Goal: Information Seeking & Learning: Understand process/instructions

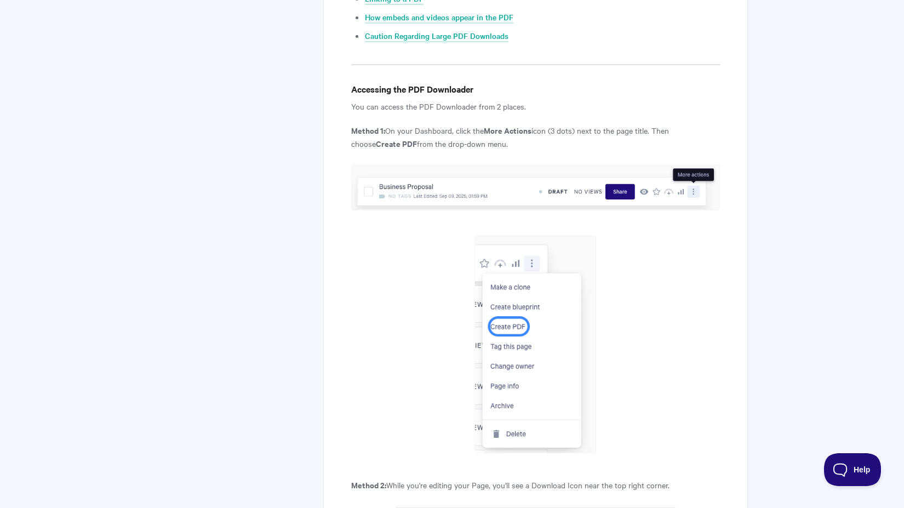
scroll to position [656, 0]
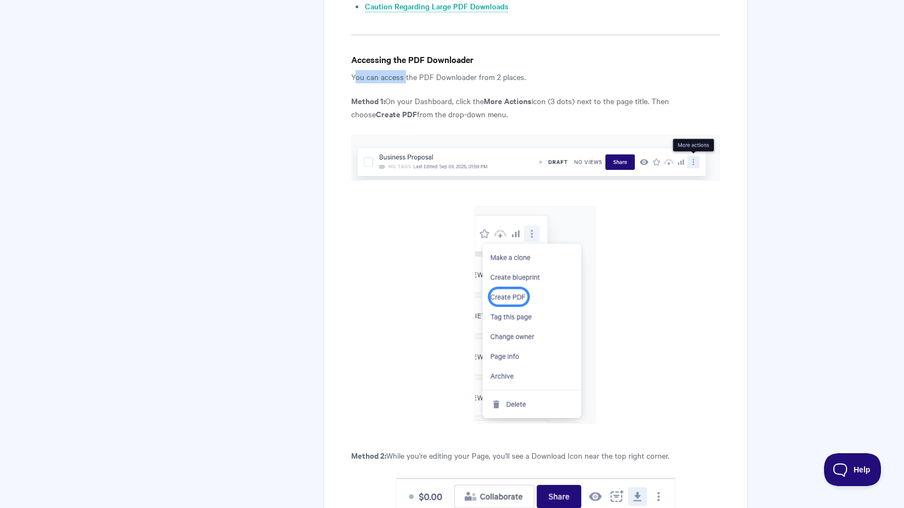
drag, startPoint x: 353, startPoint y: 76, endPoint x: 408, endPoint y: 78, distance: 55.3
click at [408, 78] on p "You can access the PDF Downloader from 2 places." at bounding box center [535, 76] width 369 height 13
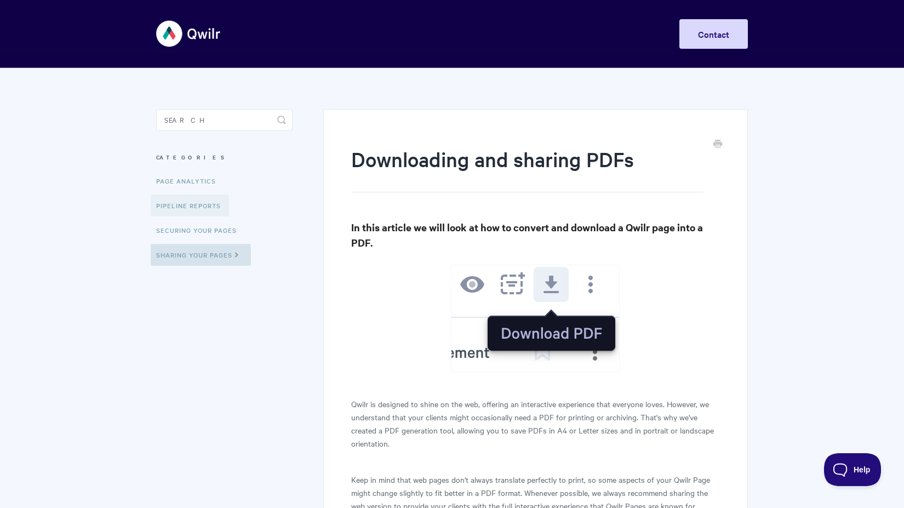
scroll to position [0, 0]
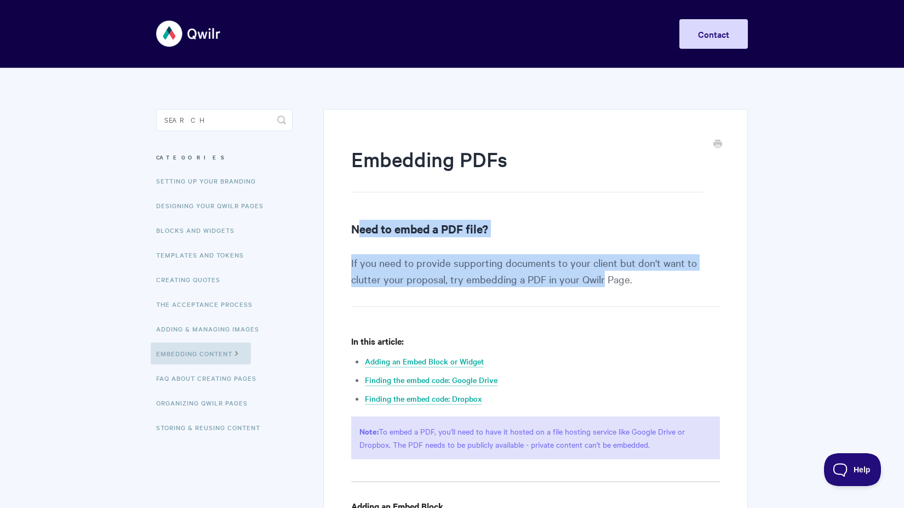
drag, startPoint x: 360, startPoint y: 228, endPoint x: 600, endPoint y: 278, distance: 245.6
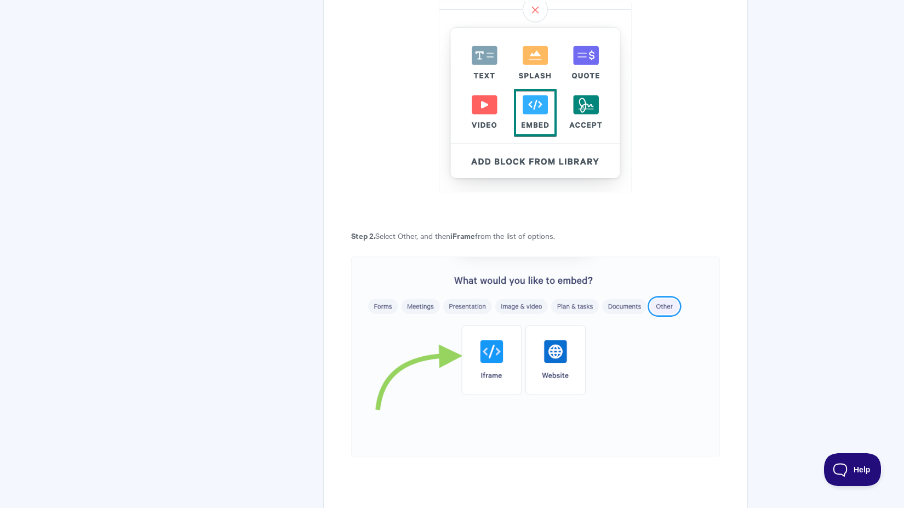
scroll to position [544, 0]
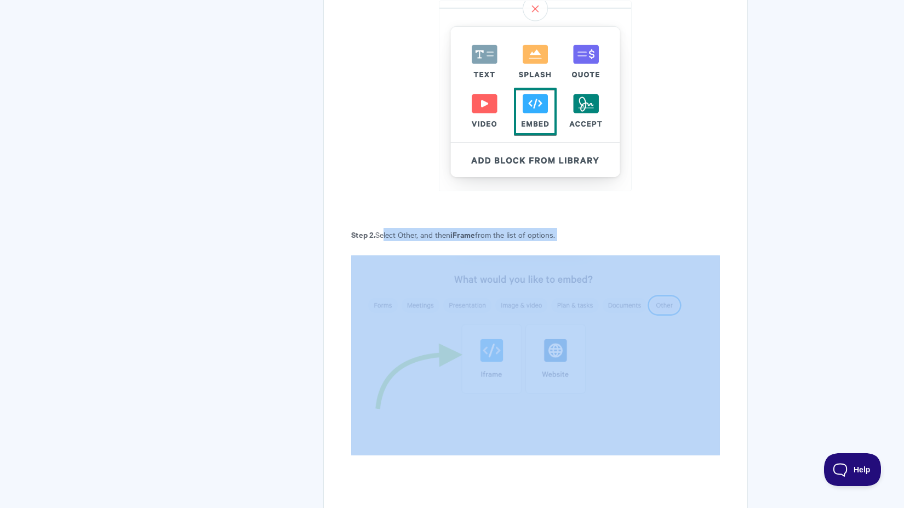
drag, startPoint x: 381, startPoint y: 234, endPoint x: 493, endPoint y: 248, distance: 113.6
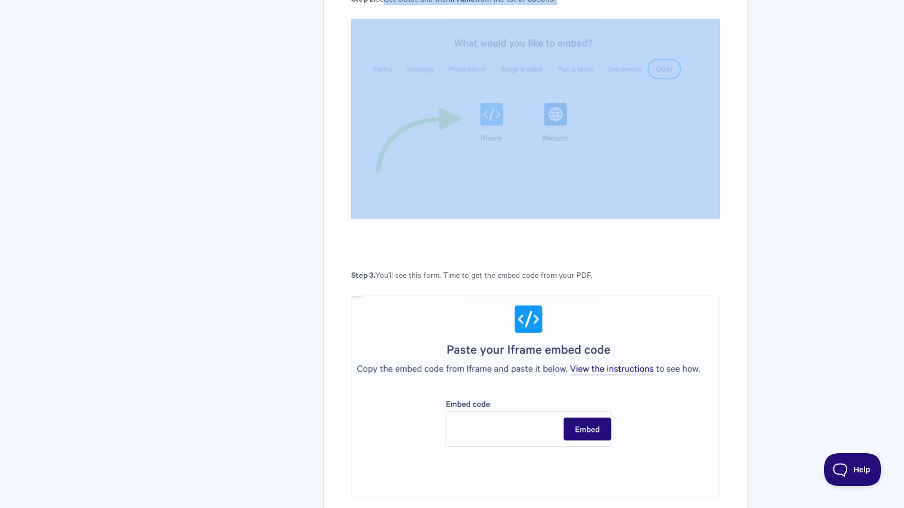
scroll to position [781, 0]
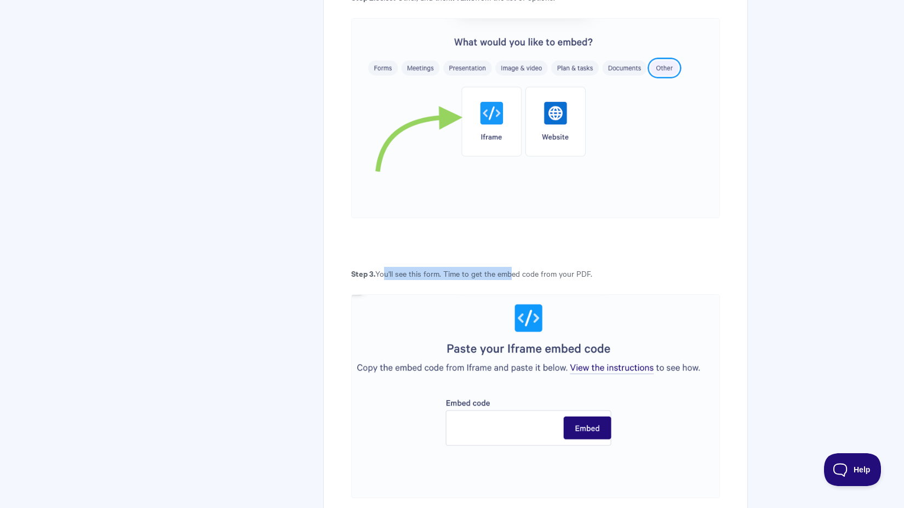
drag, startPoint x: 387, startPoint y: 272, endPoint x: 509, endPoint y: 266, distance: 122.3
click at [509, 267] on p "Step 3. You'll see this form. Time to get the embed code from your PDF." at bounding box center [535, 273] width 369 height 13
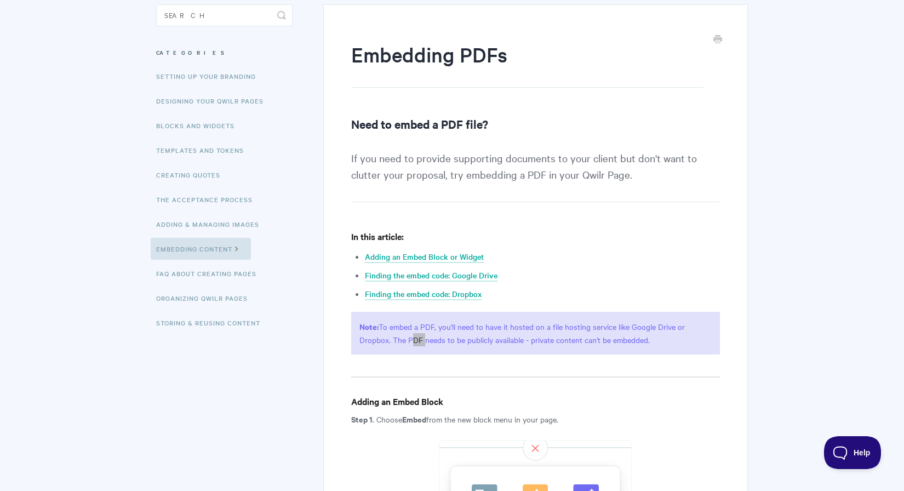
scroll to position [106, 0]
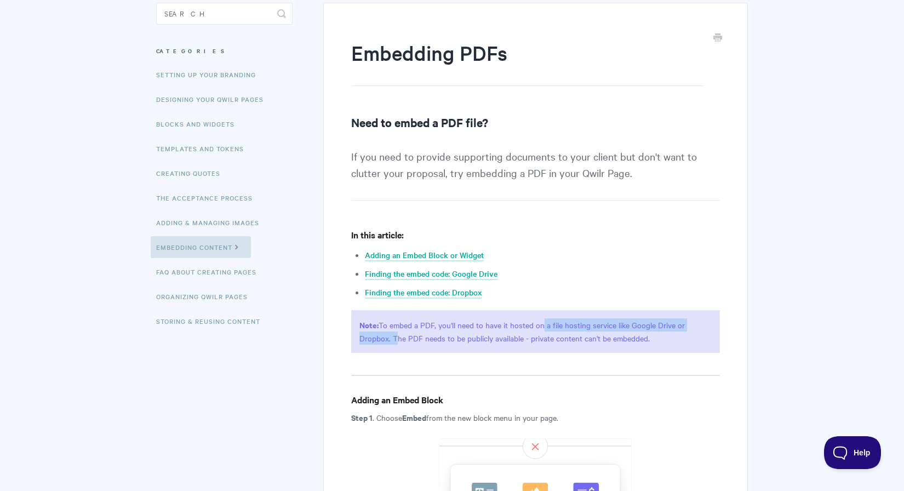
drag, startPoint x: 538, startPoint y: 323, endPoint x: 391, endPoint y: 341, distance: 147.9
click at [391, 341] on p "Note: To embed a PDF, you'll need to have it hosted on a file hosting service l…" at bounding box center [535, 331] width 369 height 43
drag, startPoint x: 403, startPoint y: 337, endPoint x: 446, endPoint y: 338, distance: 42.7
click at [446, 338] on p "Note: To embed a PDF, you'll need to have it hosted on a file hosting service l…" at bounding box center [535, 331] width 369 height 43
